Goal: Information Seeking & Learning: Check status

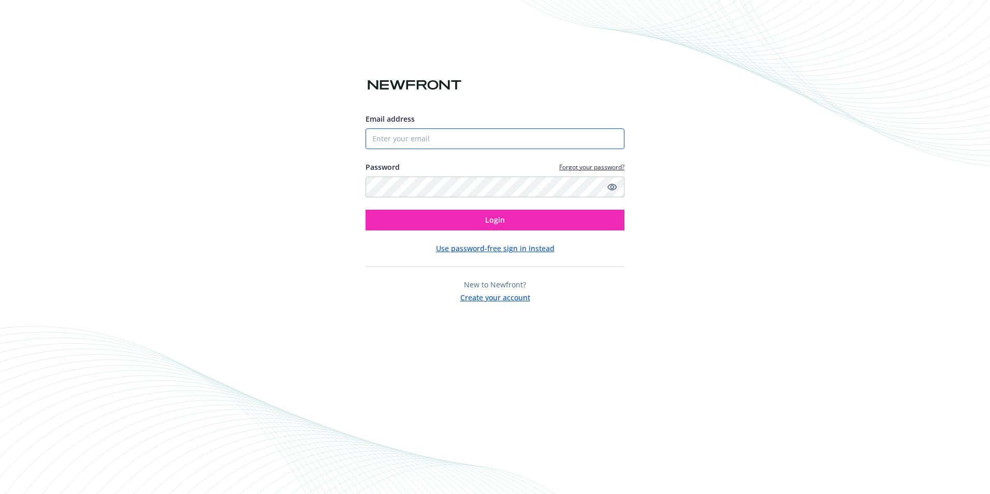
drag, startPoint x: 407, startPoint y: 136, endPoint x: 406, endPoint y: 143, distance: 7.3
click at [407, 136] on input "Email address" at bounding box center [495, 138] width 259 height 21
type input "[EMAIL_ADDRESS][DOMAIN_NAME]"
click at [366, 210] on button "Login" at bounding box center [495, 220] width 259 height 21
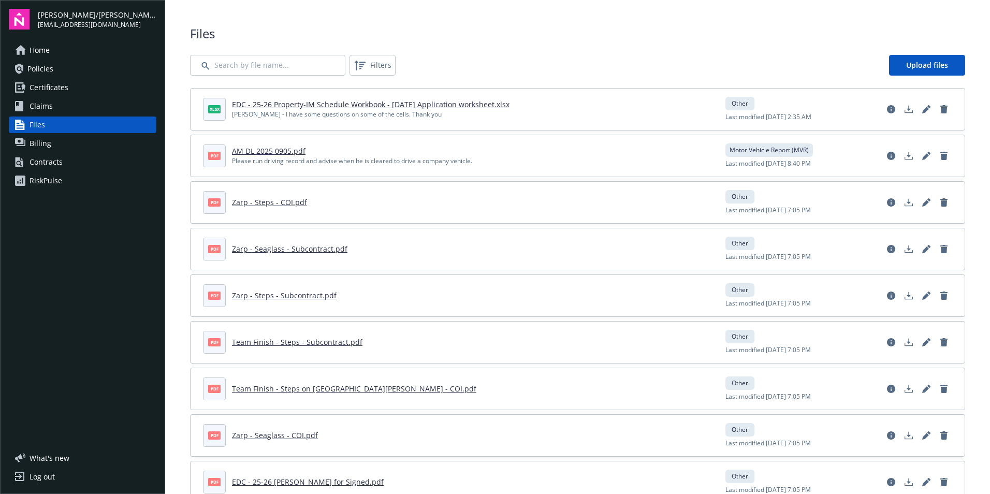
click at [34, 49] on span "Home" at bounding box center [40, 50] width 20 height 17
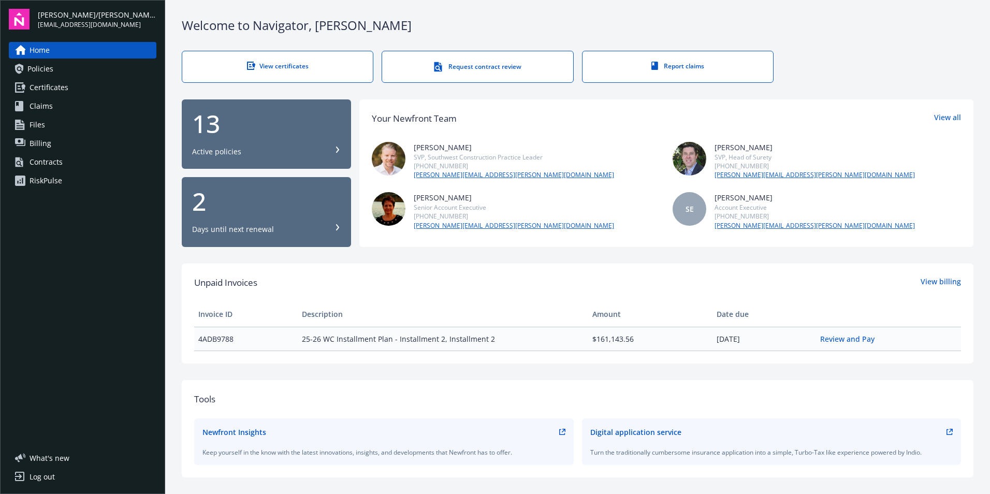
click at [248, 222] on div "2 Days until next renewal" at bounding box center [266, 212] width 149 height 46
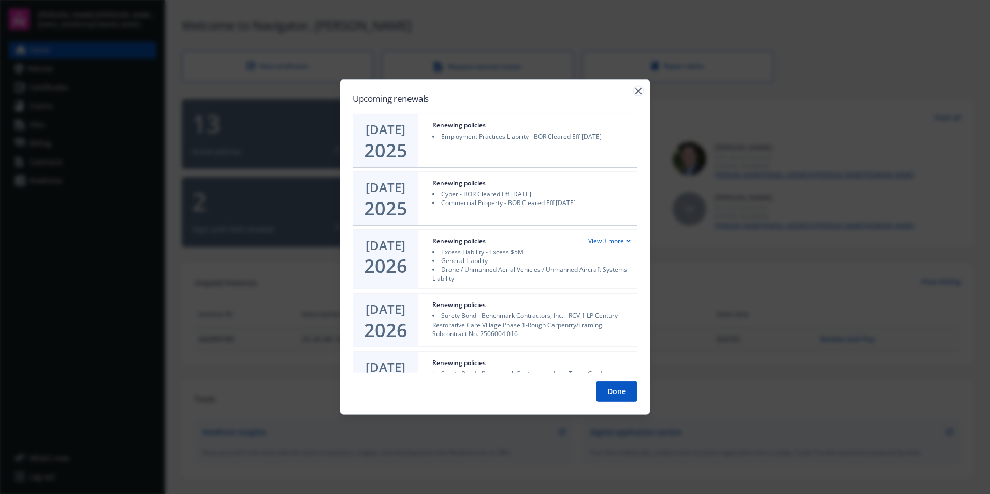
click at [637, 91] on icon "button" at bounding box center [638, 91] width 6 height 6
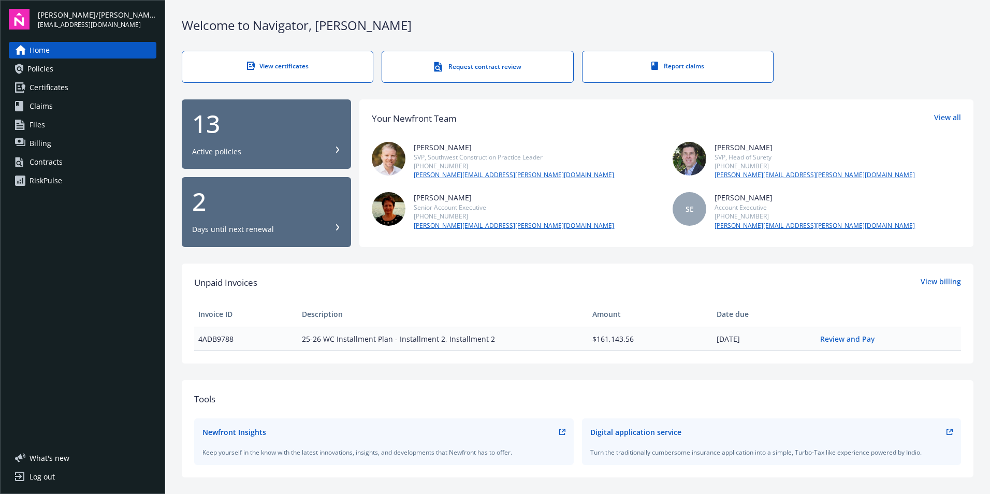
click at [299, 153] on div "Active policies" at bounding box center [266, 152] width 149 height 10
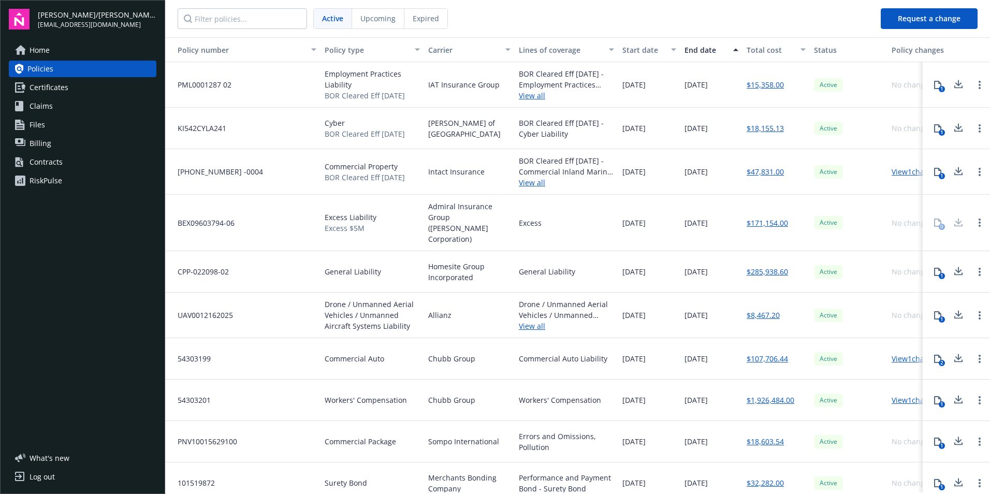
click at [426, 21] on span "Expired" at bounding box center [426, 18] width 26 height 11
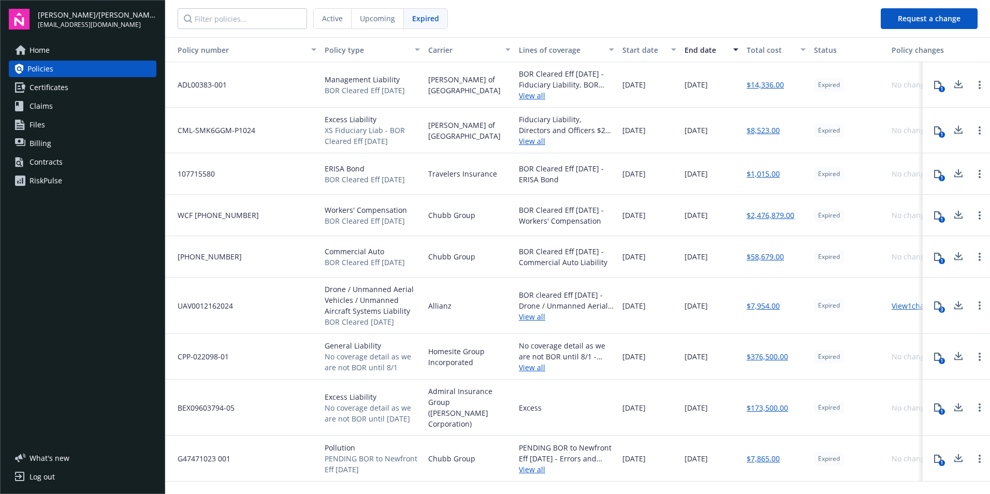
click at [335, 26] on div "Active" at bounding box center [333, 19] width 38 height 20
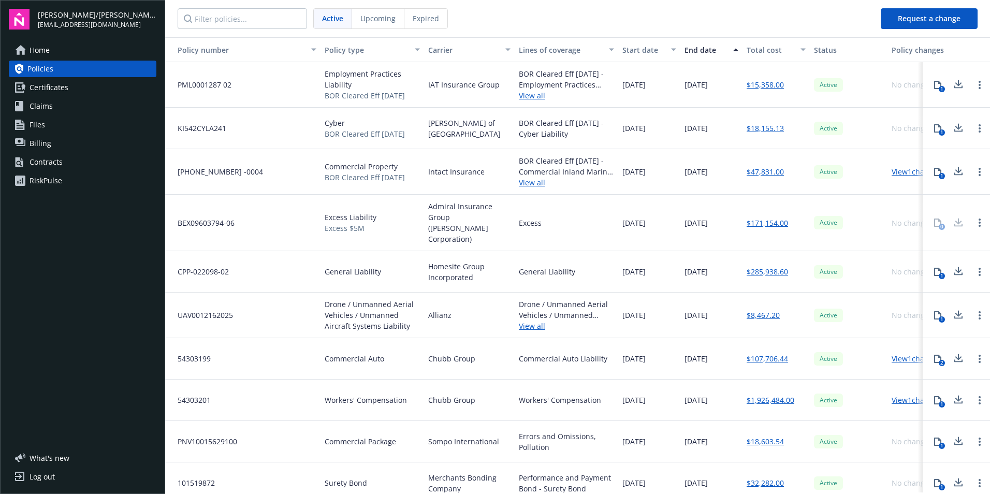
click at [374, 24] on div "Upcoming" at bounding box center [378, 19] width 52 height 20
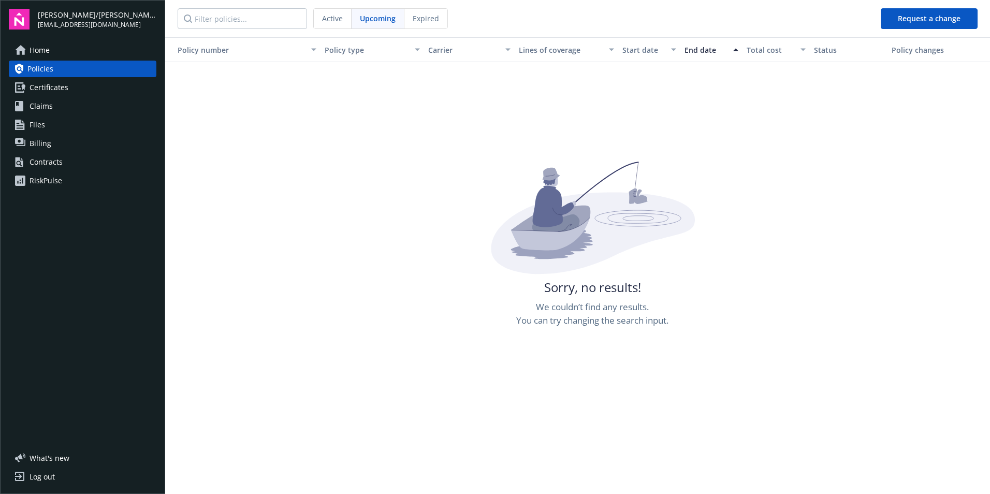
click at [335, 21] on span "Active" at bounding box center [332, 18] width 21 height 11
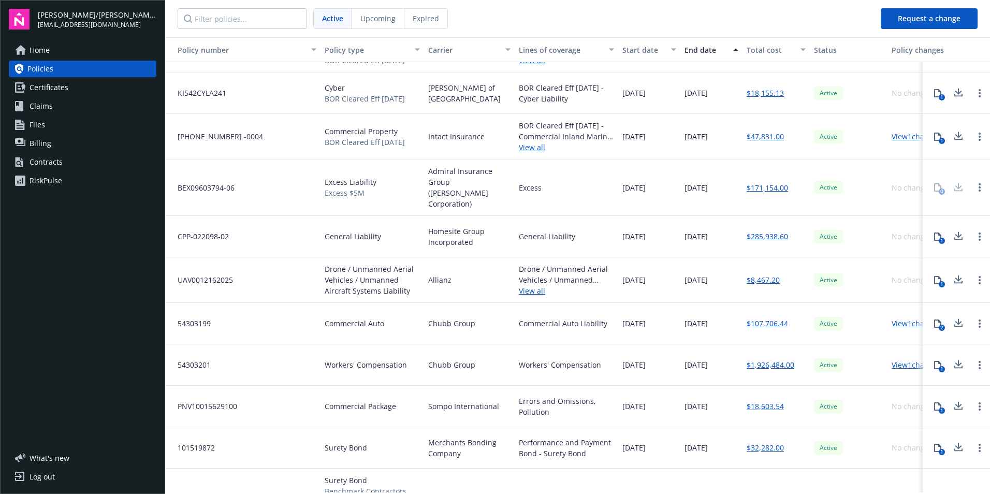
scroll to position [52, 0]
